Goal: Use online tool/utility: Utilize a website feature to perform a specific function

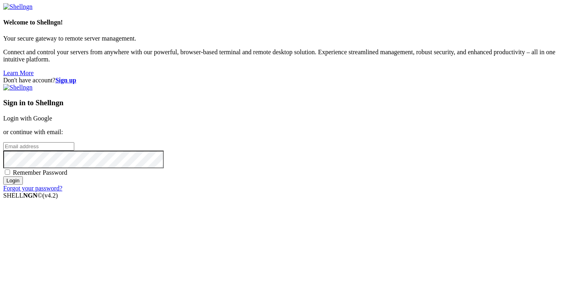
type input "[PERSON_NAME][EMAIL_ADDRESS][DOMAIN_NAME]"
click at [23, 185] on input "Login" at bounding box center [13, 180] width 20 height 8
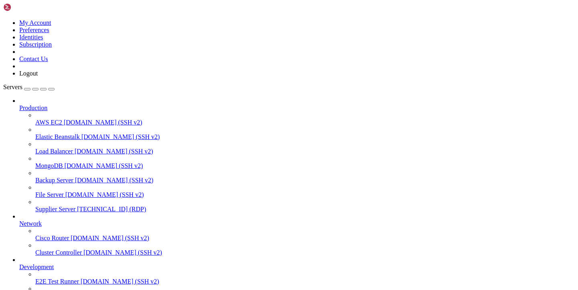
click at [77, 205] on span "[TECHNICAL_ID] (RDP)" at bounding box center [111, 208] width 69 height 7
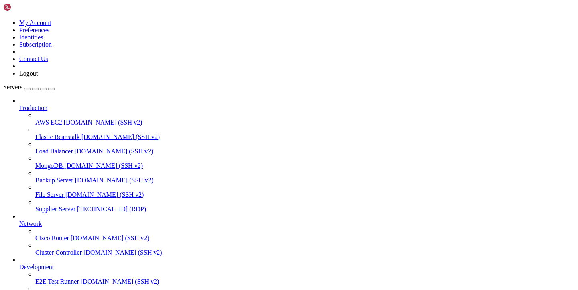
drag, startPoint x: 114, startPoint y: 552, endPoint x: 143, endPoint y: 549, distance: 29.1
